Goal: Task Accomplishment & Management: Manage account settings

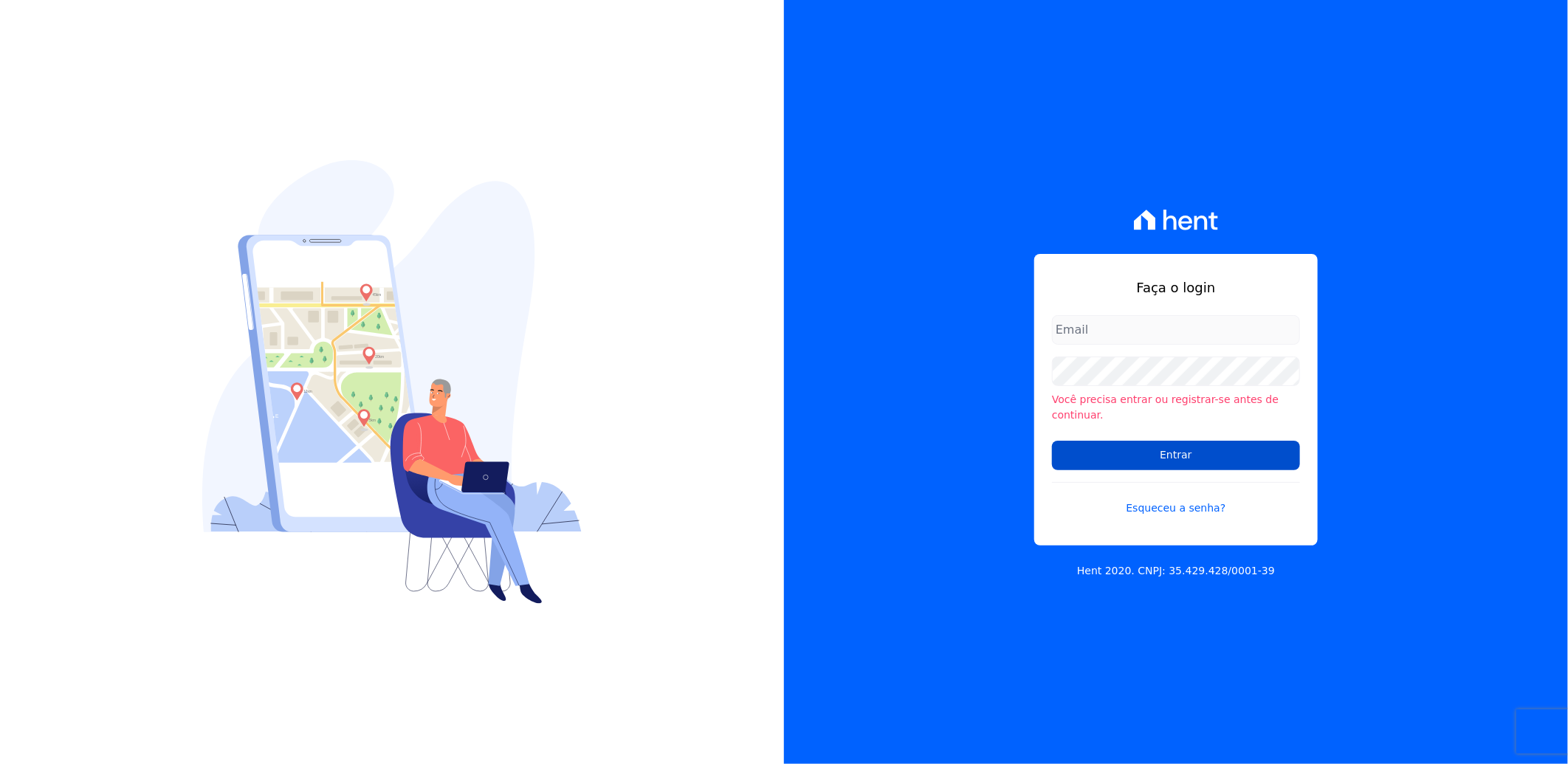
type input "[EMAIL_ADDRESS][PERSON_NAME][DOMAIN_NAME]"
click at [1186, 446] on input "Entrar" at bounding box center [1175, 455] width 248 height 30
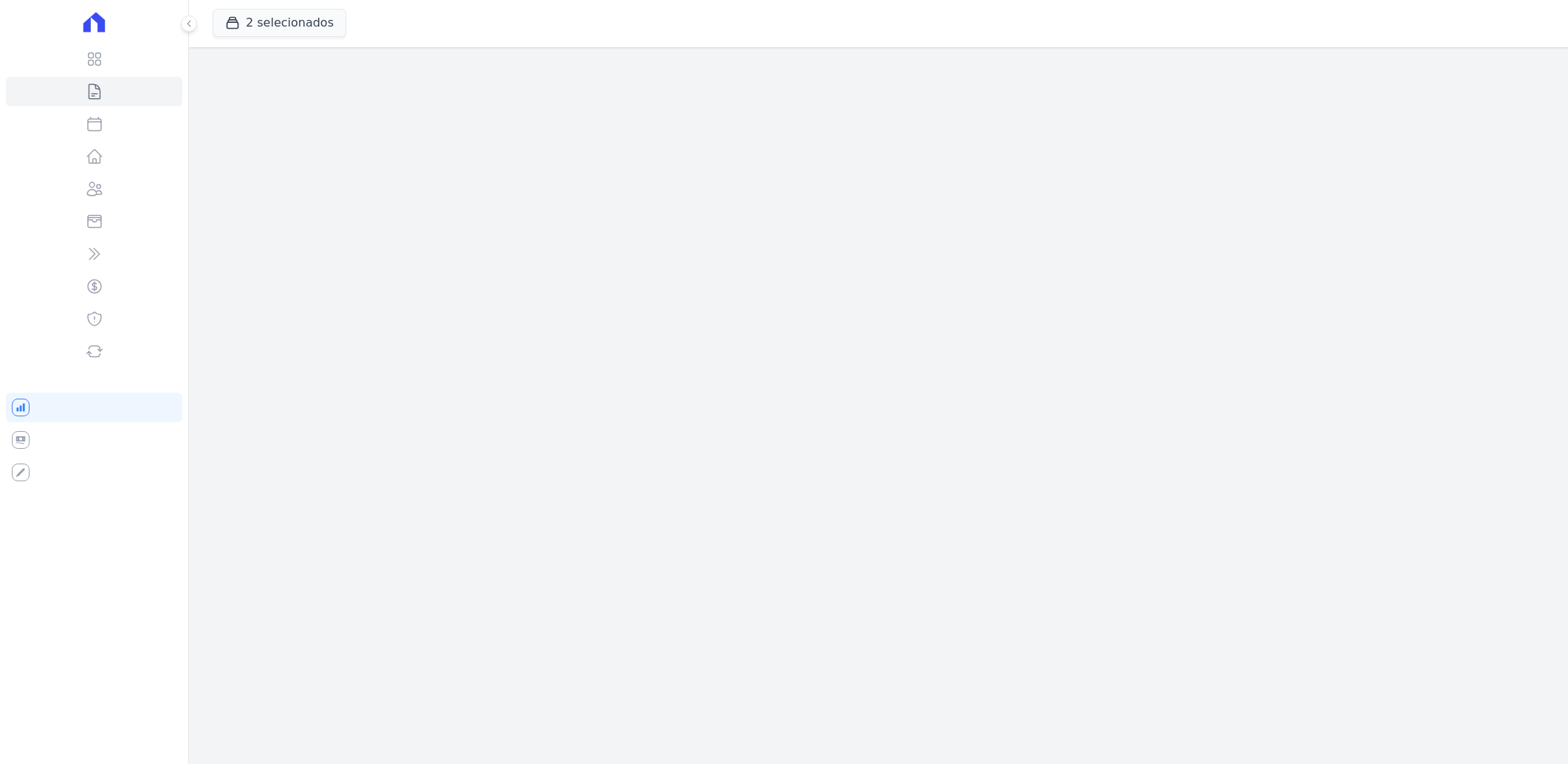
click at [1168, 378] on div "2 selecionados Trapisa Engenharia Acaiá Residencial Icatu Residencial MGF LTDA.…" at bounding box center [878, 382] width 1379 height 764
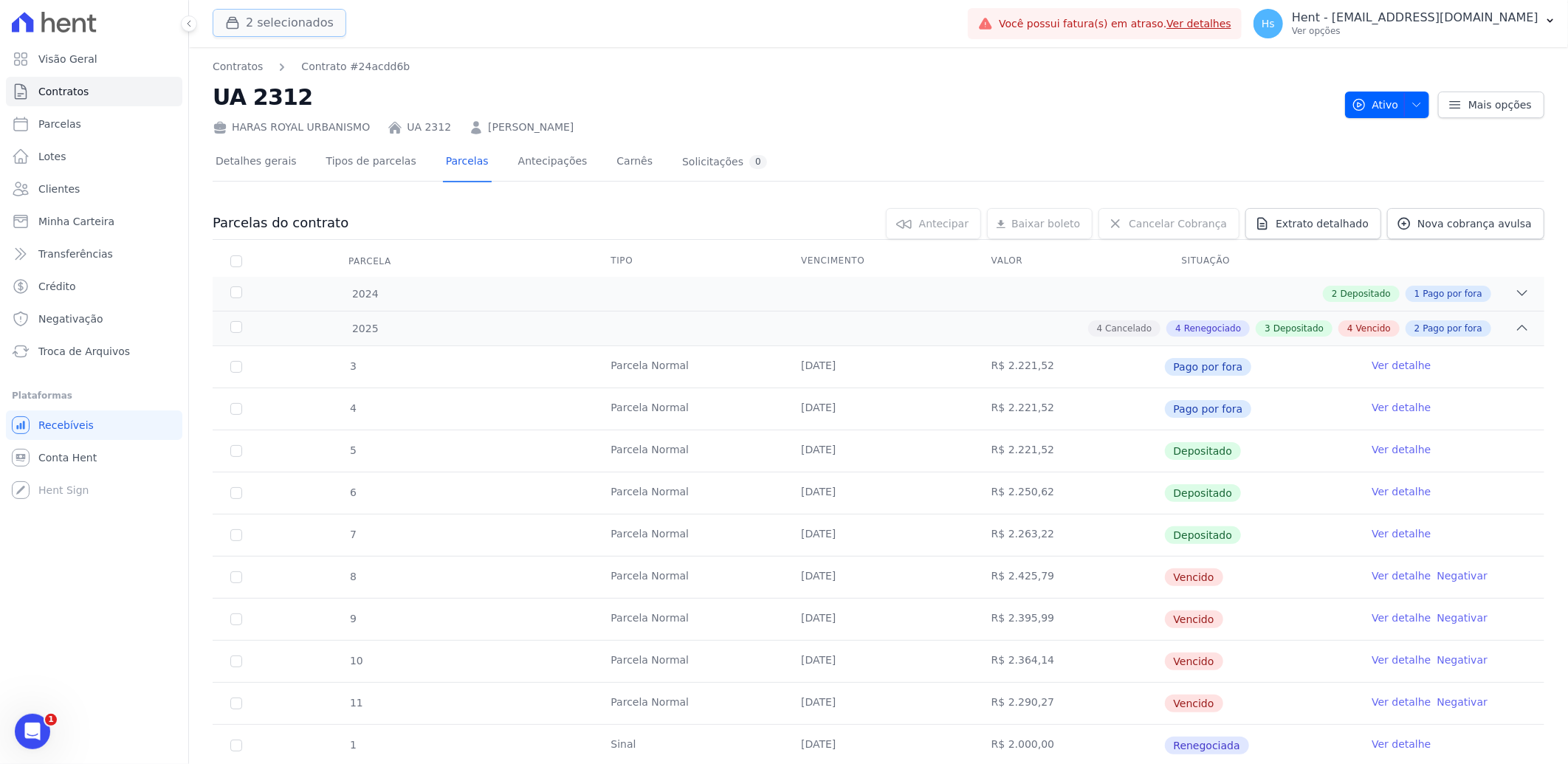
click at [311, 28] on button "2 selecionados" at bounding box center [279, 23] width 133 height 28
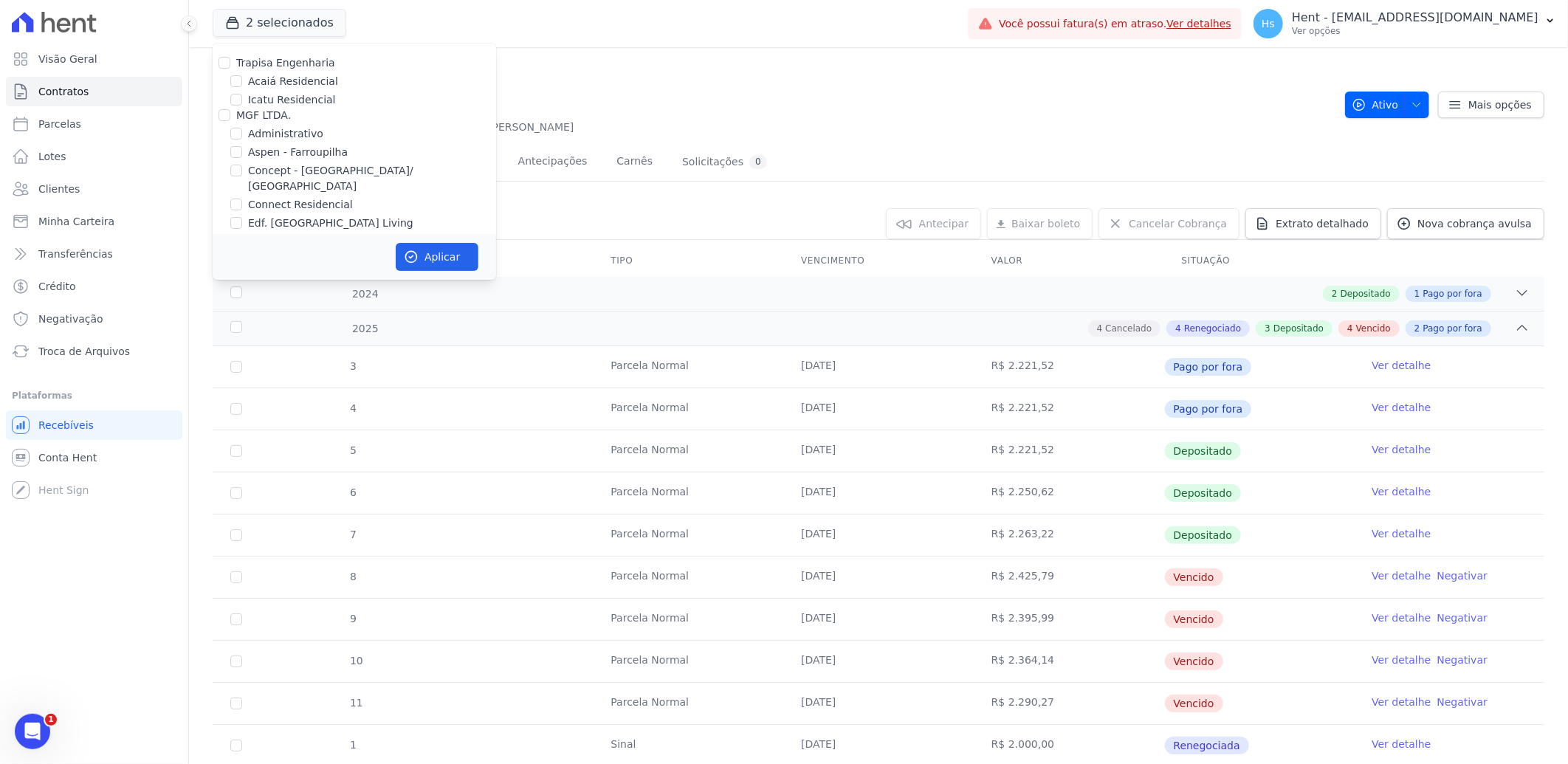
scroll to position [3622, 0]
click at [227, 182] on input "HARAS ROYAL URBANISMO" at bounding box center [224, 188] width 12 height 12
checkbox input "true"
click at [426, 249] on button "Aplicar" at bounding box center [437, 257] width 82 height 28
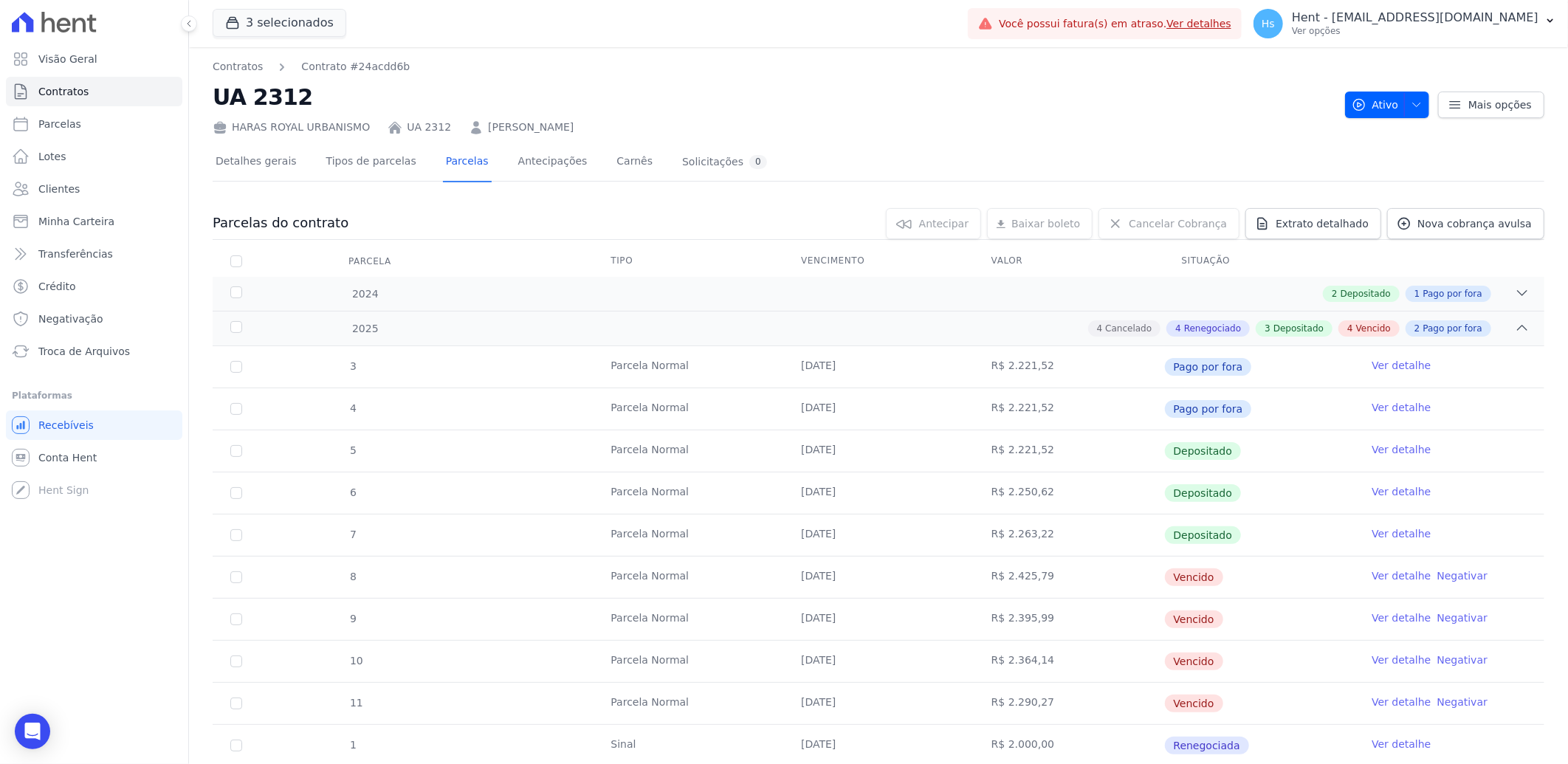
click at [497, 120] on link "[PERSON_NAME]" at bounding box center [531, 127] width 86 height 16
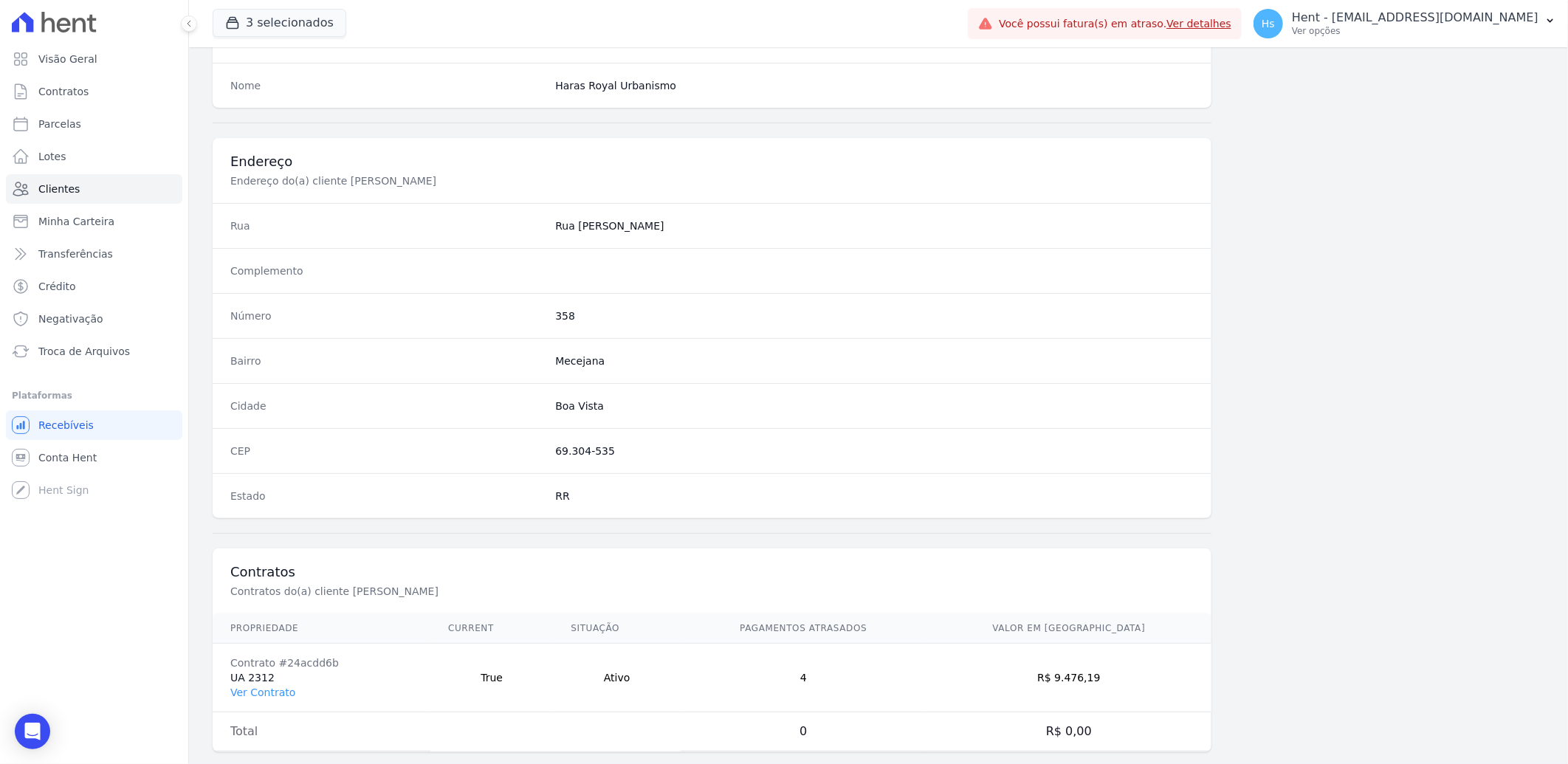
scroll to position [618, 0]
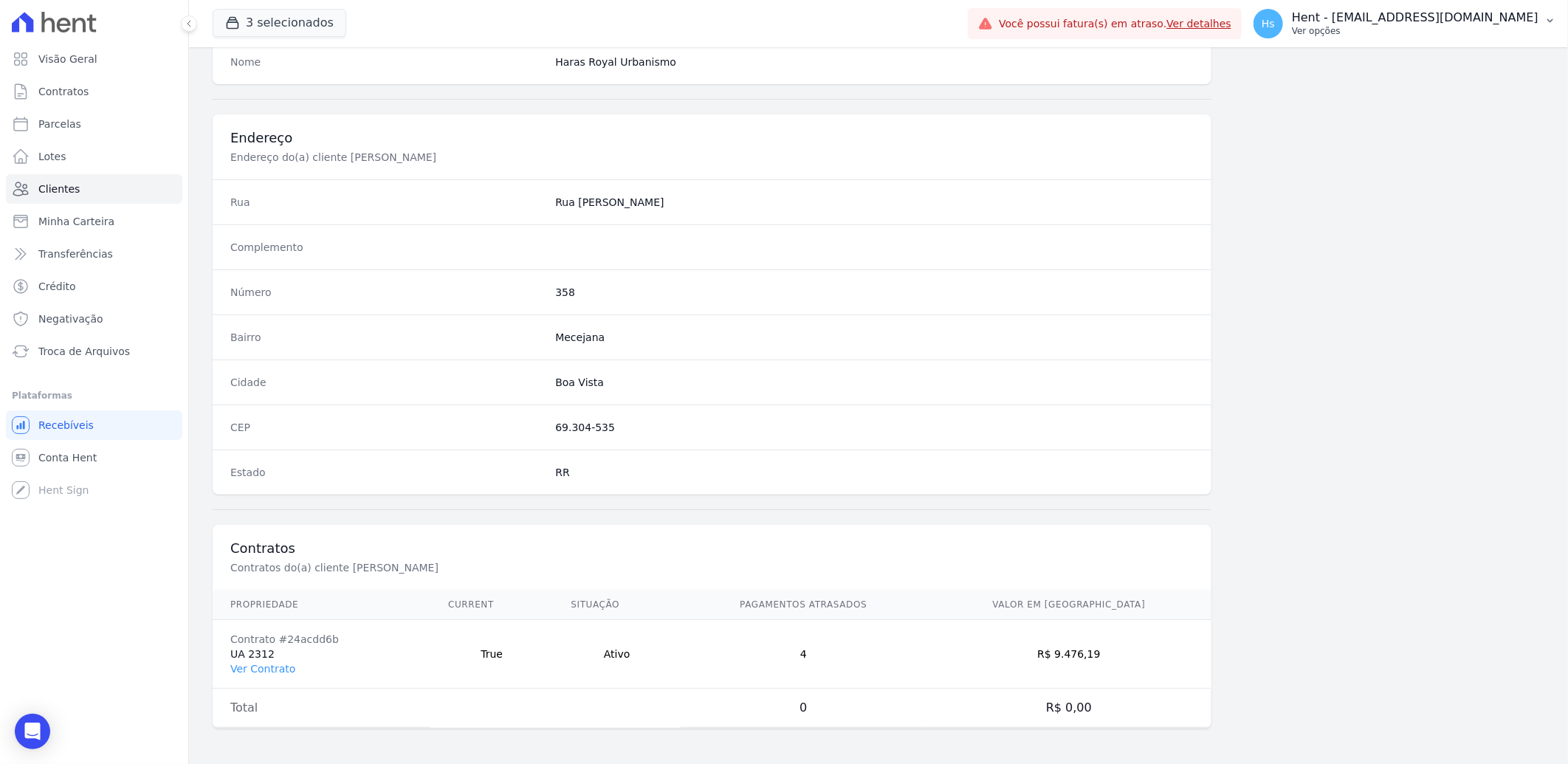
click at [1515, 9] on div "Hs Hent - [EMAIL_ADDRESS][DOMAIN_NAME] Ver opções" at bounding box center [1396, 24] width 285 height 30
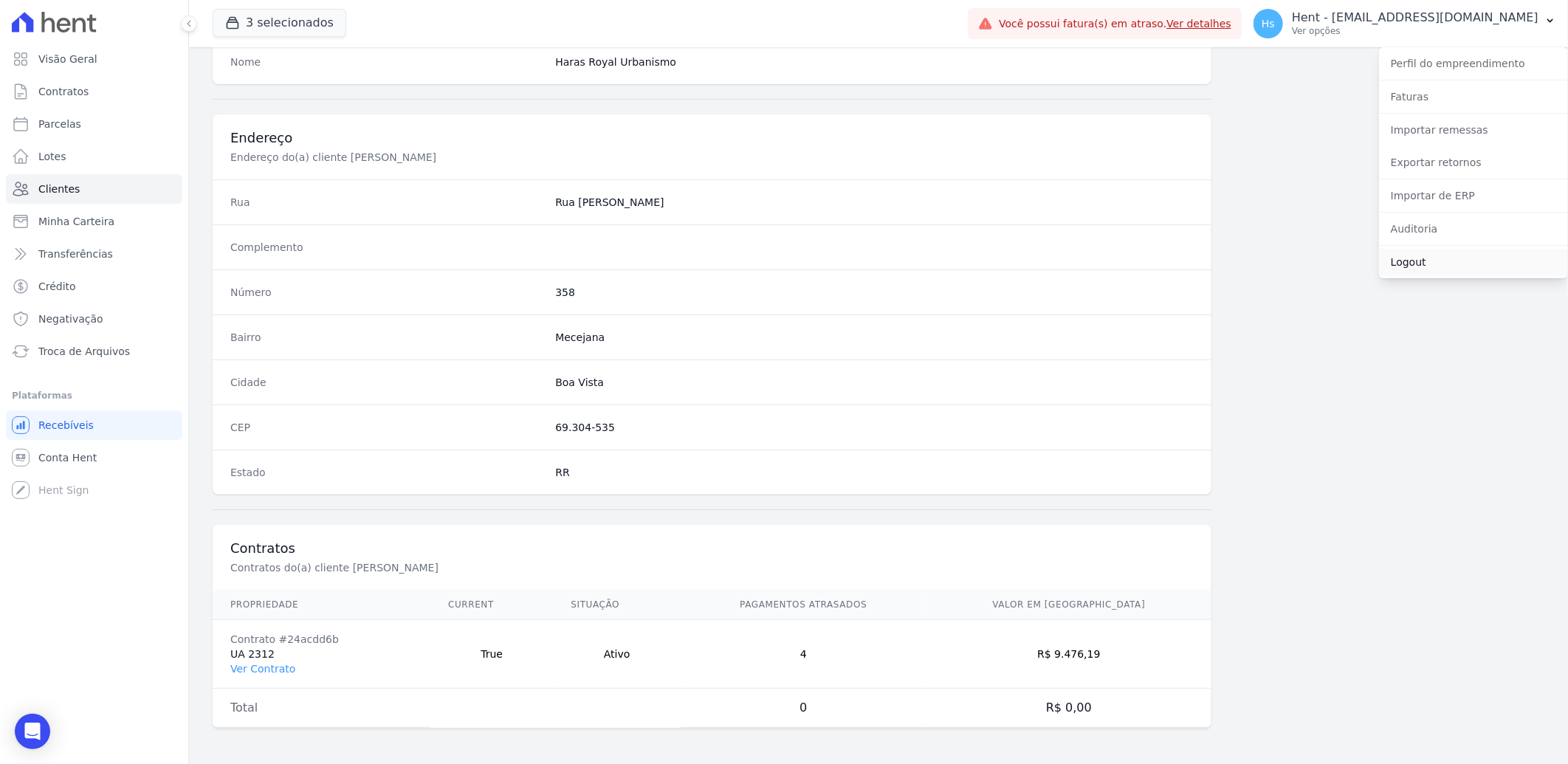
click at [1421, 254] on link "Logout" at bounding box center [1473, 262] width 189 height 26
